Goal: Transaction & Acquisition: Book appointment/travel/reservation

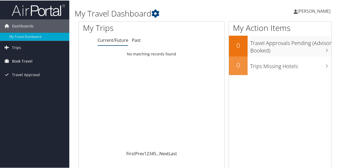
click at [20, 58] on span "Book Travel" at bounding box center [22, 60] width 21 height 13
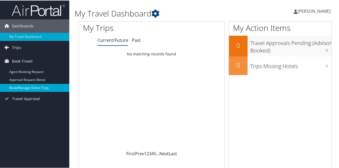
click at [18, 87] on link "Book/Manage Online Trips" at bounding box center [34, 87] width 69 height 8
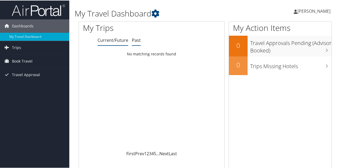
click at [135, 41] on link "Past" at bounding box center [136, 40] width 9 height 6
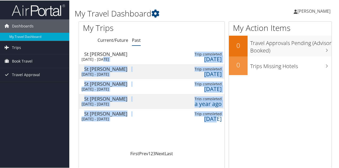
drag, startPoint x: 201, startPoint y: 121, endPoint x: 101, endPoint y: 46, distance: 125.1
click at [101, 46] on div "My Trips Current/Future Past Loading... St George Wed 9 Apr 2025 - Sat 12 Apr 2…" at bounding box center [152, 98] width 146 height 155
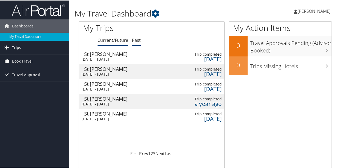
click at [107, 41] on link "Current/Future" at bounding box center [113, 40] width 31 height 6
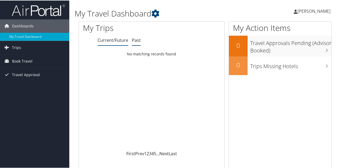
click at [138, 40] on link "Past" at bounding box center [136, 40] width 9 height 6
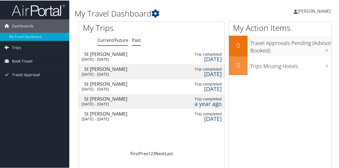
click at [114, 41] on link "Current/Future" at bounding box center [113, 40] width 31 height 6
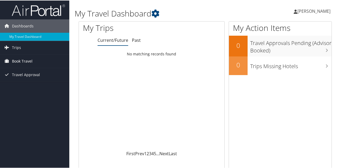
click at [26, 61] on span "Book Travel" at bounding box center [22, 60] width 21 height 13
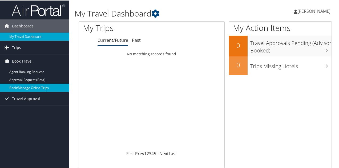
click at [22, 88] on link "Book/Manage Online Trips" at bounding box center [34, 87] width 69 height 8
